Goal: Transaction & Acquisition: Purchase product/service

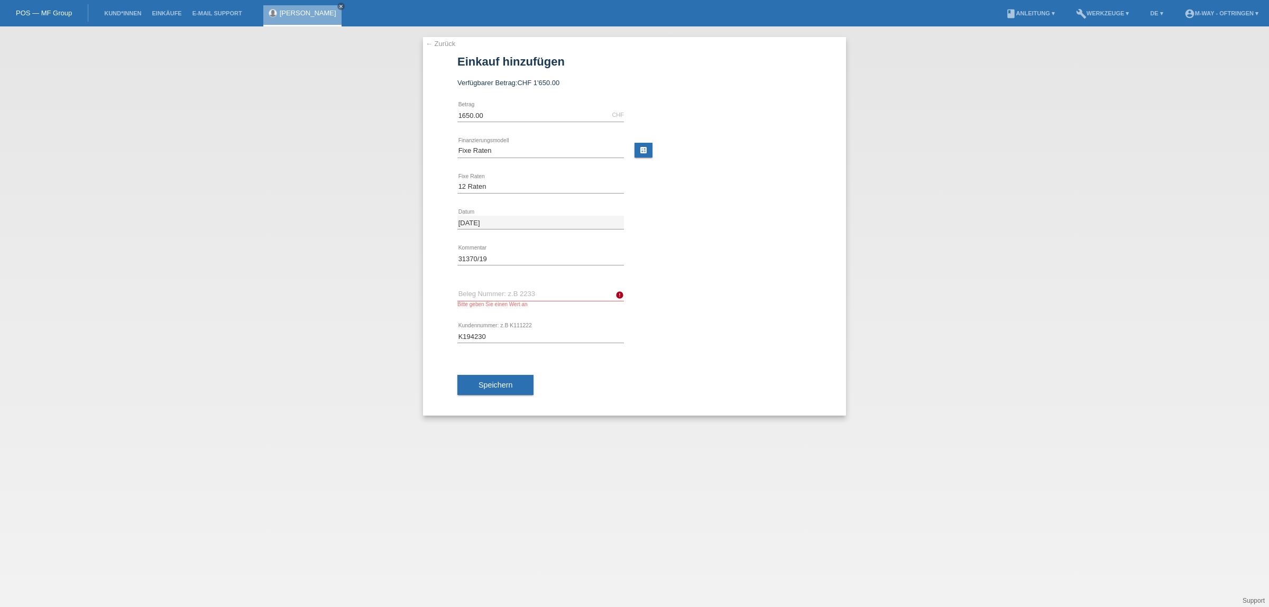
select select "77"
select select "172"
click at [344, 8] on icon "close" at bounding box center [340, 6] width 5 height 5
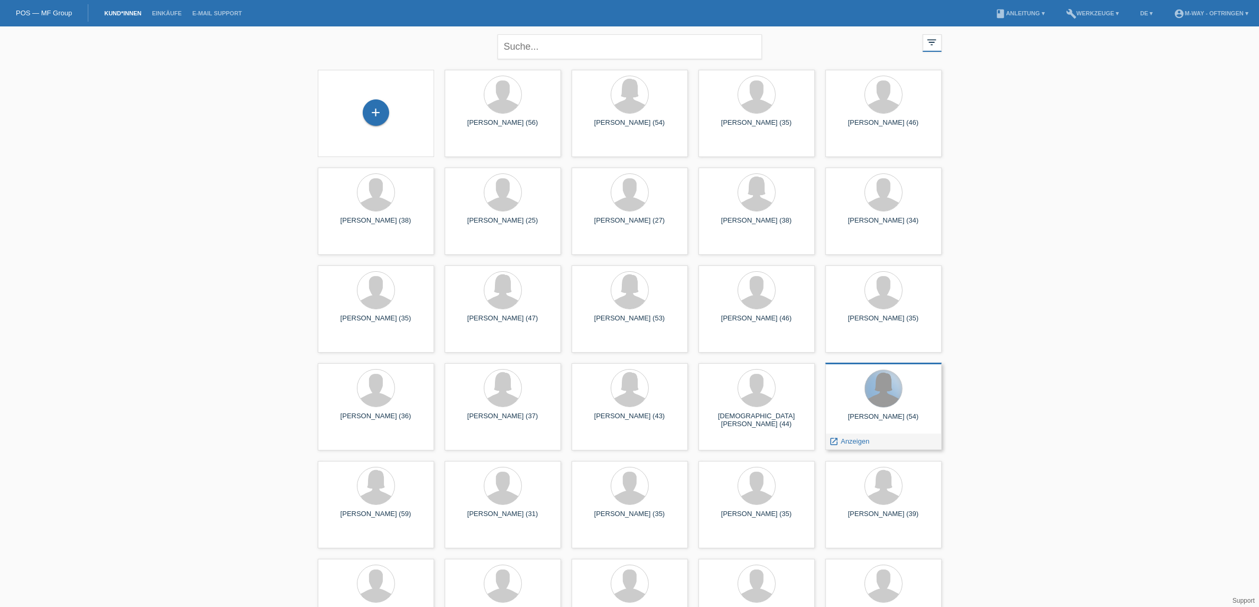
click at [877, 395] on div at bounding box center [883, 388] width 37 height 37
click at [851, 437] on span "Anzeigen" at bounding box center [855, 441] width 29 height 8
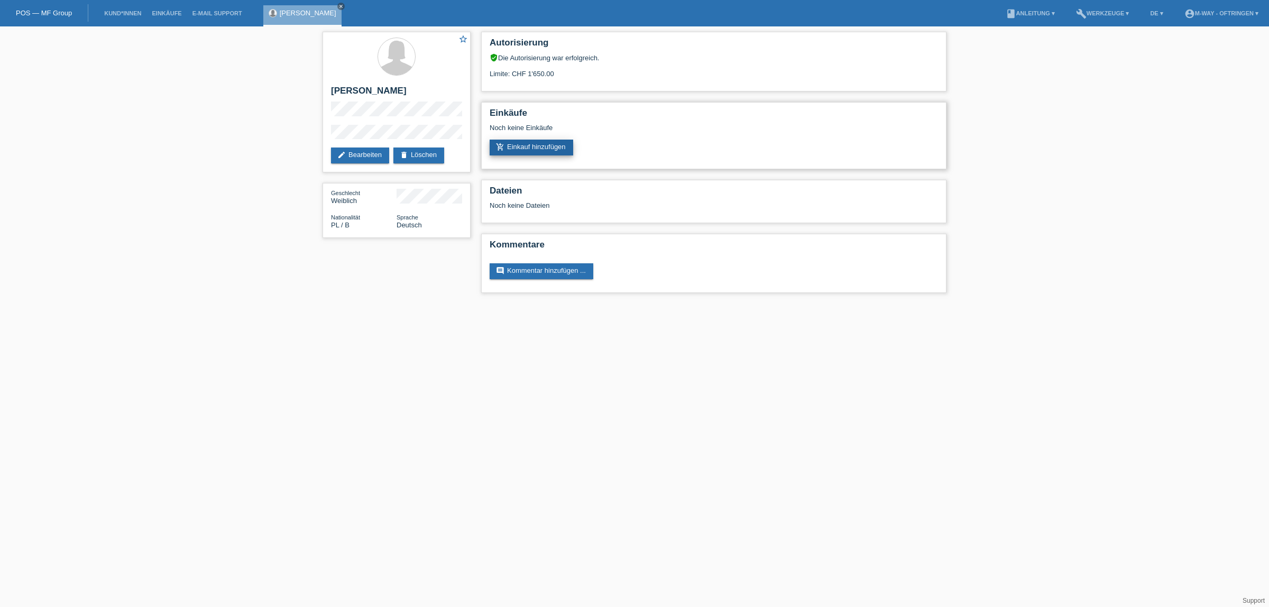
click at [545, 146] on link "add_shopping_cart Einkauf hinzufügen" at bounding box center [532, 148] width 84 height 16
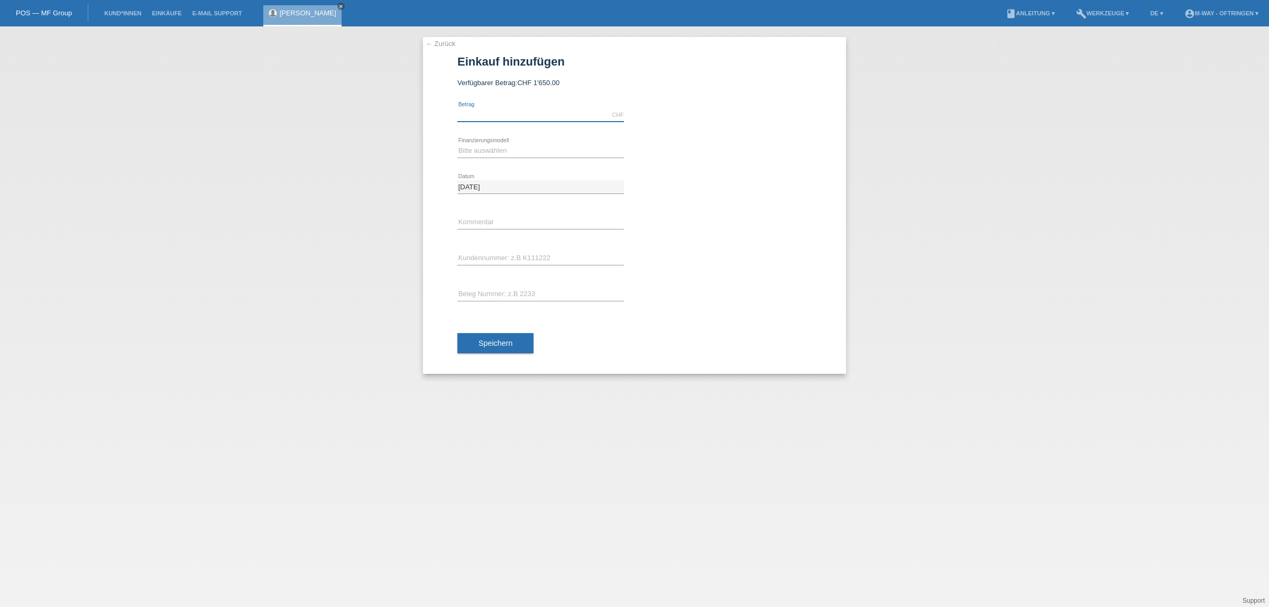
click at [597, 109] on input "text" at bounding box center [540, 114] width 167 height 13
type input "1650.00"
click at [565, 151] on select "Bitte auswählen Fixe Raten Kauf auf Rechnung mit Teilzahlungsoption" at bounding box center [540, 150] width 167 height 13
select select "77"
click at [457, 144] on select "Bitte auswählen Fixe Raten Kauf auf Rechnung mit Teilzahlungsoption" at bounding box center [540, 150] width 167 height 13
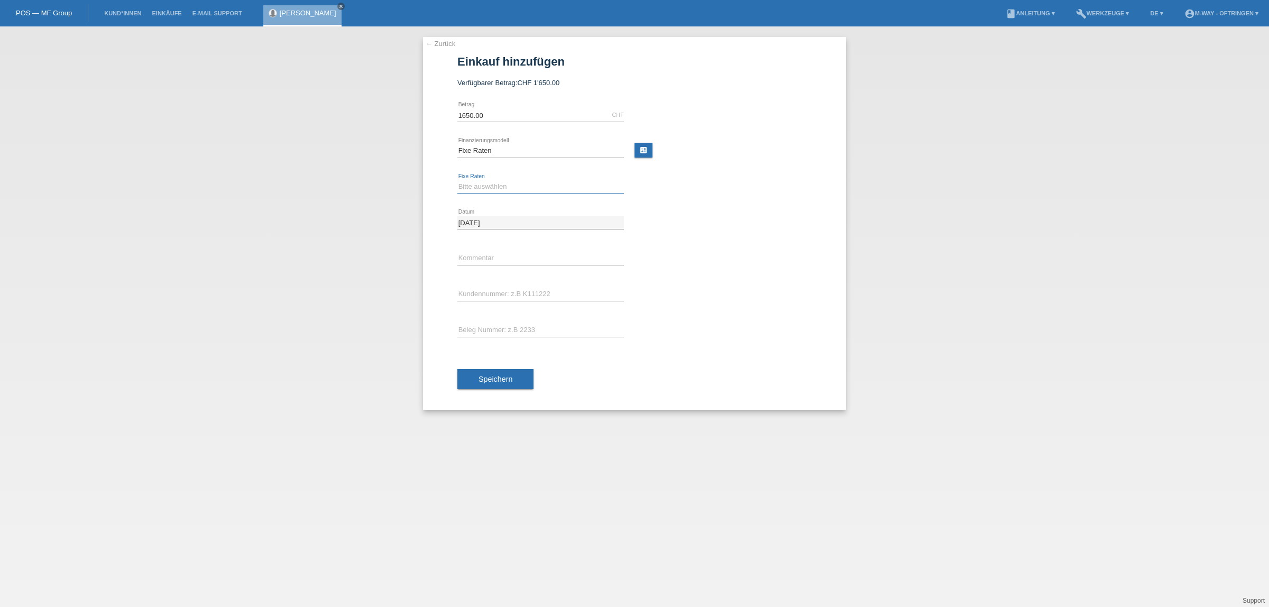
click at [513, 187] on select "Bitte auswählen 4 Raten 5 Raten 6 Raten 7 Raten 8 Raten 9 Raten 10 Raten 11 Rat…" at bounding box center [540, 186] width 167 height 13
select select "172"
click at [457, 180] on select "Bitte auswählen 4 Raten 5 Raten 6 Raten 7 Raten 8 Raten 9 Raten 10 Raten 11 Rat…" at bounding box center [540, 186] width 167 height 13
click at [511, 292] on input "text" at bounding box center [540, 294] width 167 height 13
type input "k194230"
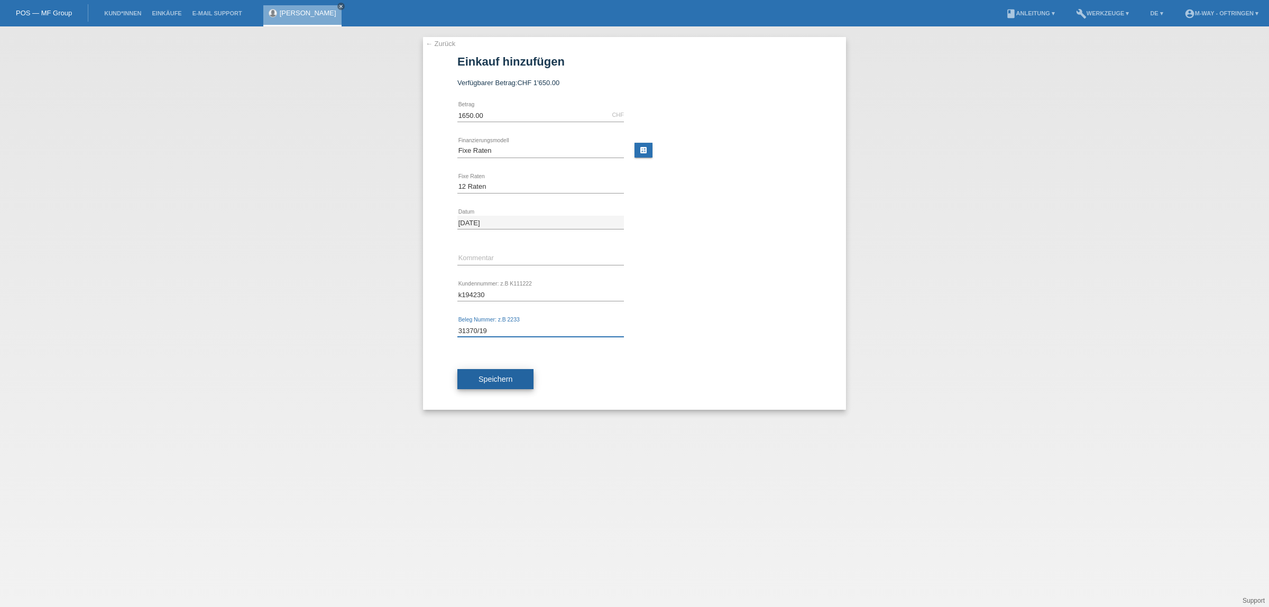
type input "31370/19"
click at [514, 379] on button "Speichern" at bounding box center [495, 379] width 76 height 20
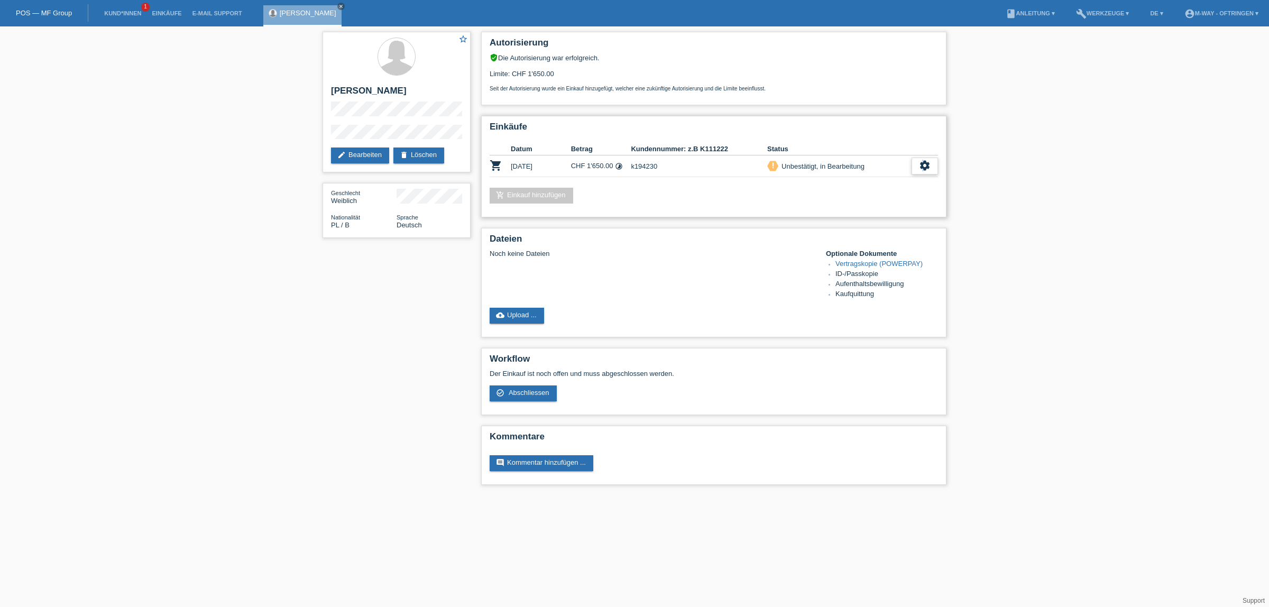
click at [923, 165] on icon "settings" at bounding box center [925, 166] width 12 height 12
click at [857, 210] on span "Abschliessen" at bounding box center [839, 211] width 44 height 13
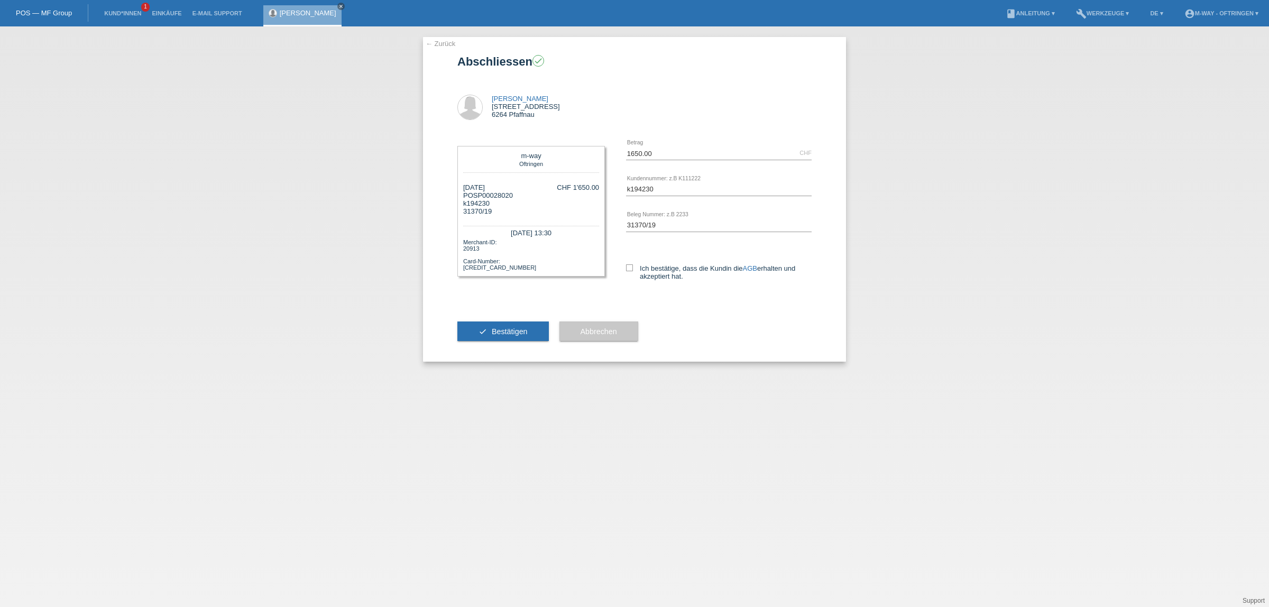
click at [632, 263] on div "Ich bestätige, dass die Kundin die AGB erhalten und akzeptiert hat." at bounding box center [719, 270] width 186 height 54
click at [629, 267] on icon at bounding box center [629, 267] width 7 height 7
click at [629, 267] on input "Ich bestätige, dass die Kundin die AGB erhalten und akzeptiert hat." at bounding box center [629, 267] width 7 height 7
checkbox input "true"
click at [511, 333] on span "Bestätigen" at bounding box center [510, 331] width 36 height 8
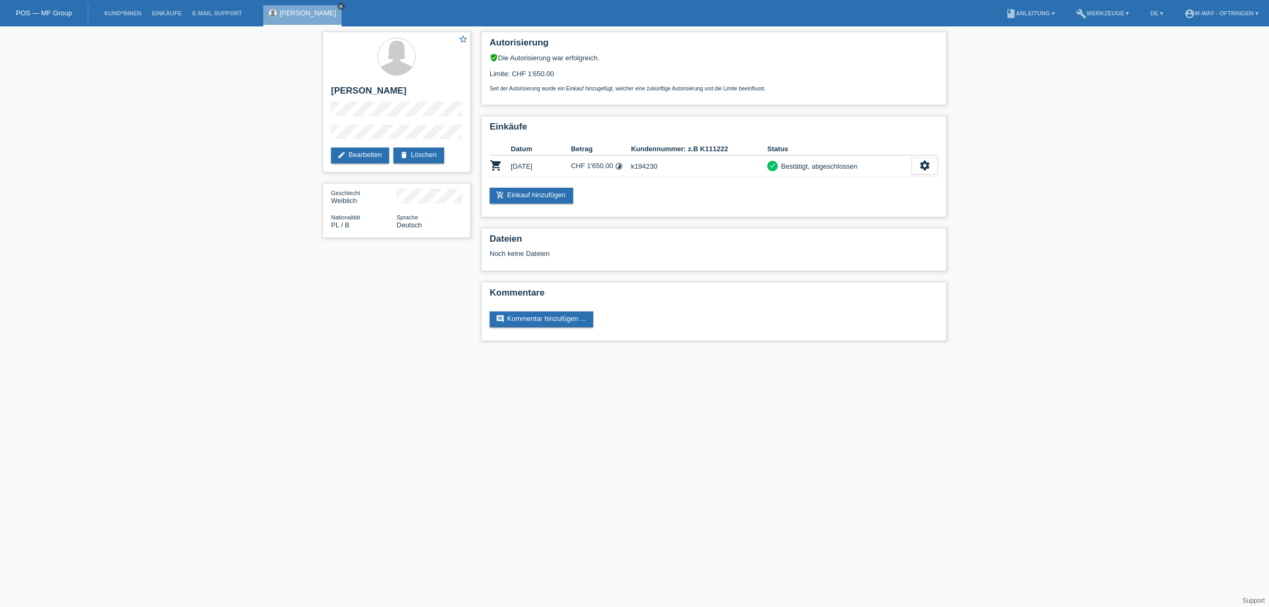
click at [344, 7] on icon "close" at bounding box center [340, 6] width 5 height 5
click at [41, 20] on div "POS — MF Group" at bounding box center [44, 12] width 88 height 17
click at [49, 12] on link "POS — MF Group" at bounding box center [44, 13] width 56 height 8
